Goal: Transaction & Acquisition: Purchase product/service

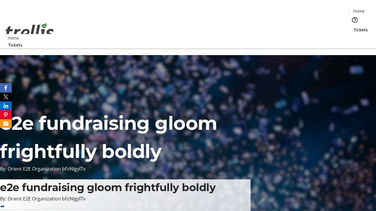
click at [353, 27] on span "Tickets" at bounding box center [360, 30] width 14 height 6
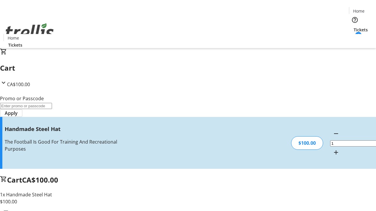
type input "FREE"
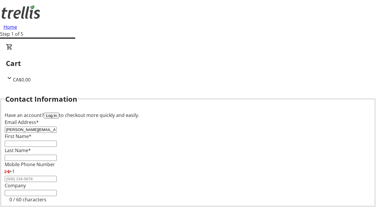
type input "[PERSON_NAME][EMAIL_ADDRESS][DOMAIN_NAME]"
type input "[PERSON_NAME]"
type input "Conn"
